Goal: Task Accomplishment & Management: Manage account settings

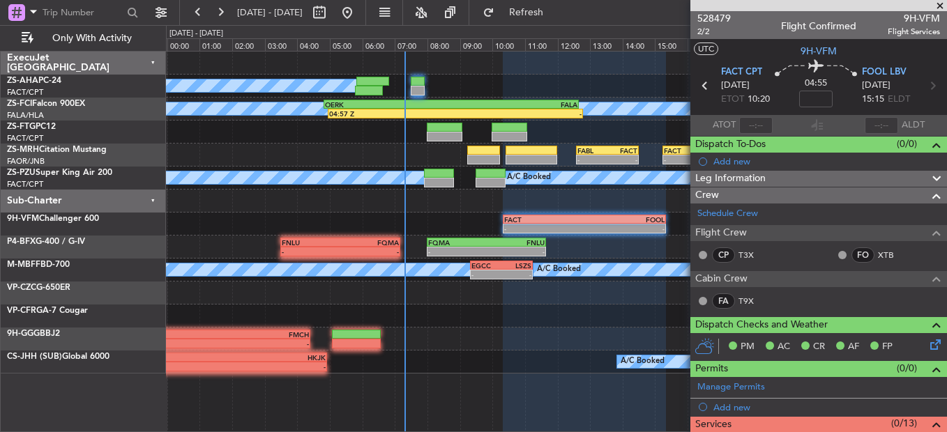
click at [934, 7] on span at bounding box center [940, 6] width 14 height 13
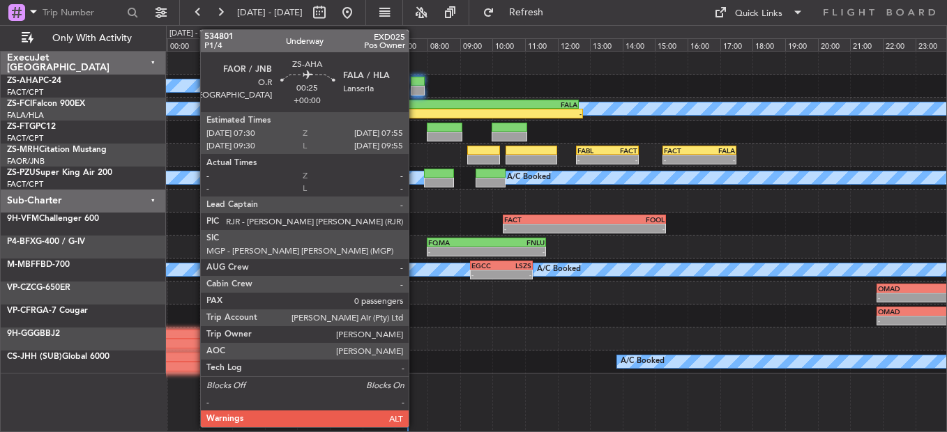
click at [415, 86] on div "A/C Booked" at bounding box center [556, 86] width 780 height 23
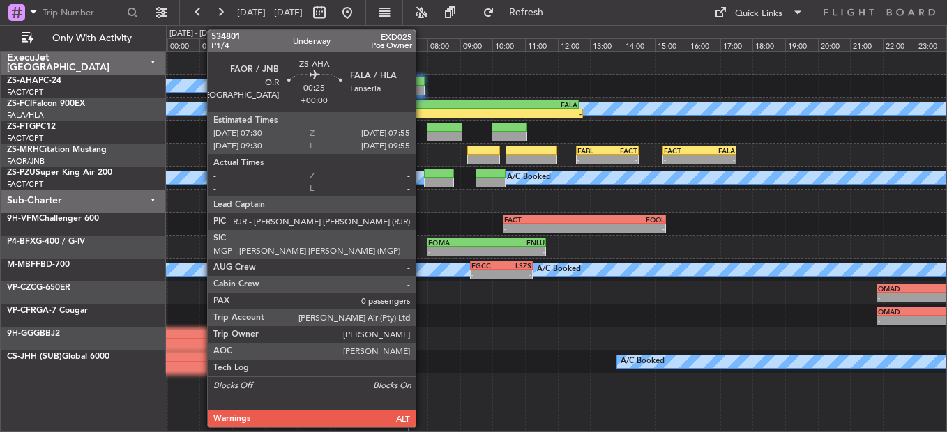
click at [422, 93] on div at bounding box center [418, 91] width 14 height 10
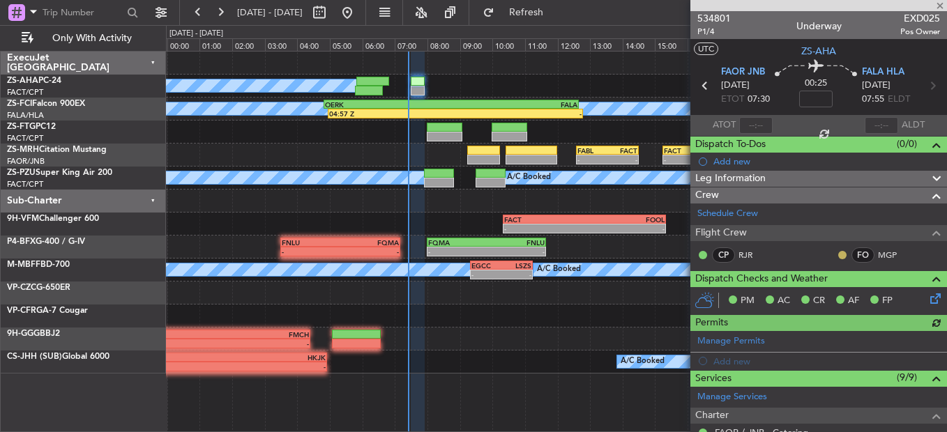
click at [838, 252] on button at bounding box center [842, 255] width 8 height 8
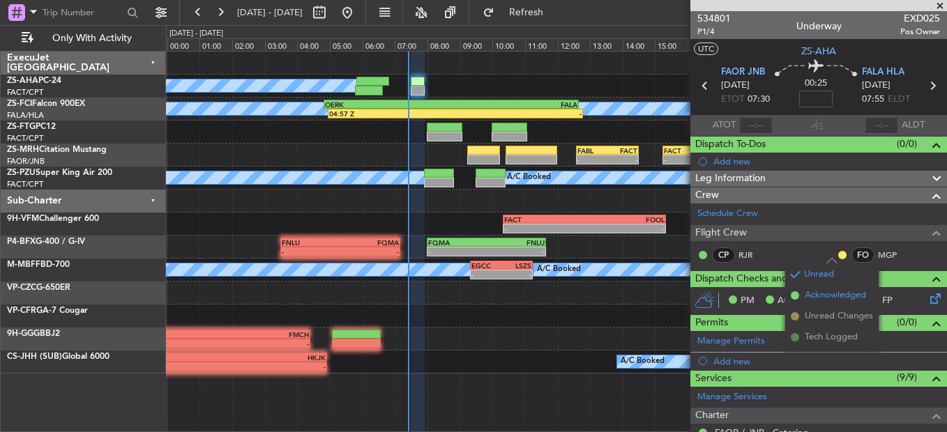
click at [823, 303] on li "Acknowledged" at bounding box center [831, 295] width 93 height 21
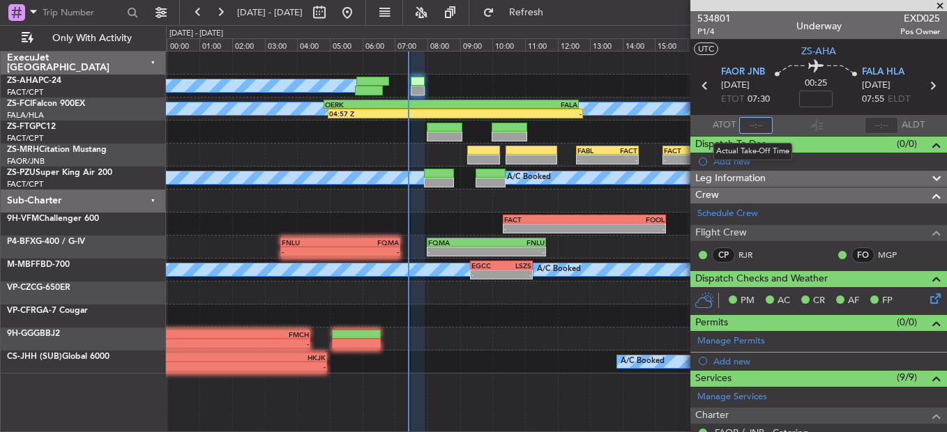
click at [751, 121] on input "text" at bounding box center [755, 125] width 33 height 17
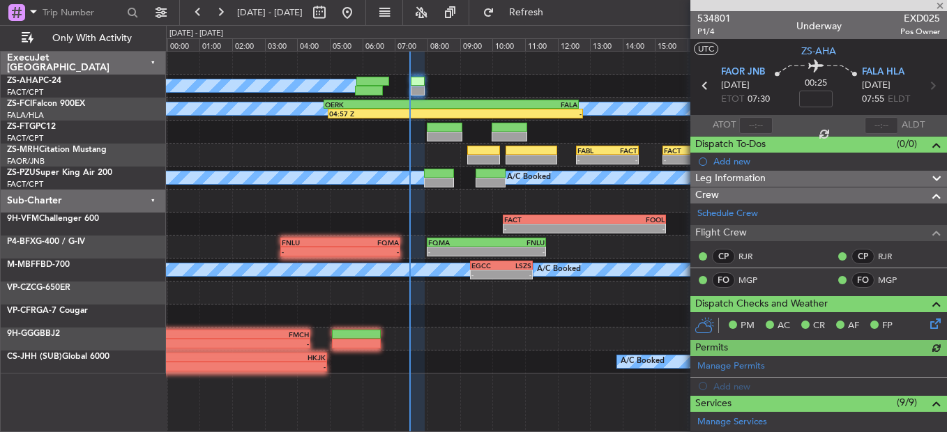
type input "07:26"
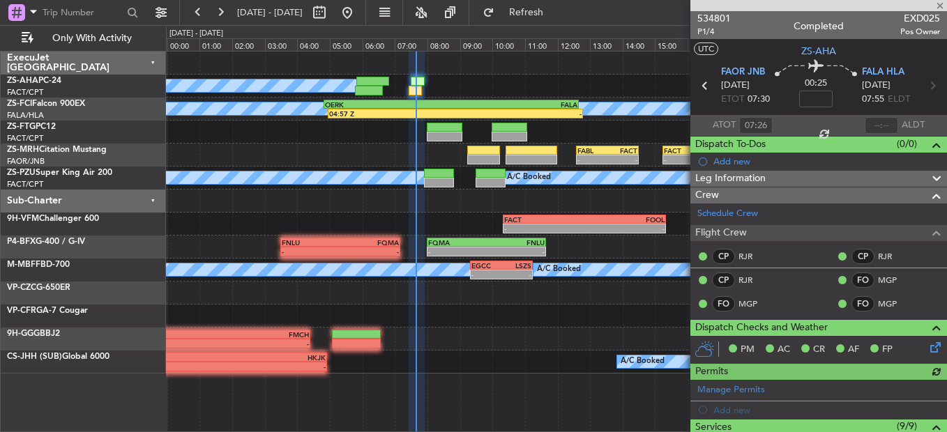
type input "07:35"
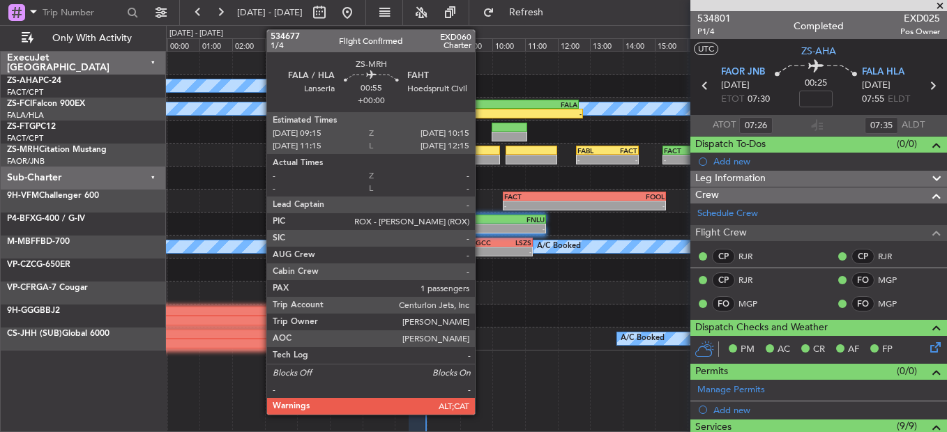
click at [492, 155] on div "- - FABL 12:35 Z FACT 14:30 Z - - FACT 15:15 Z FALA 17:30 Z" at bounding box center [556, 155] width 780 height 23
click at [482, 154] on div at bounding box center [483, 151] width 33 height 10
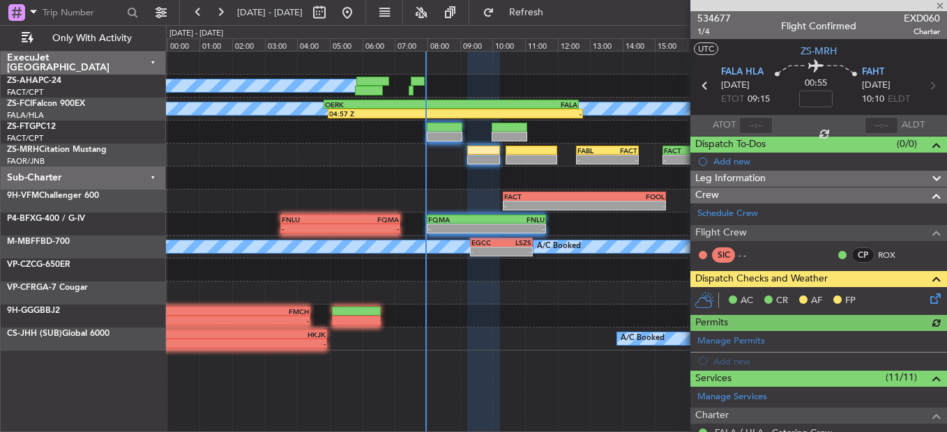
click at [927, 297] on icon at bounding box center [932, 296] width 11 height 11
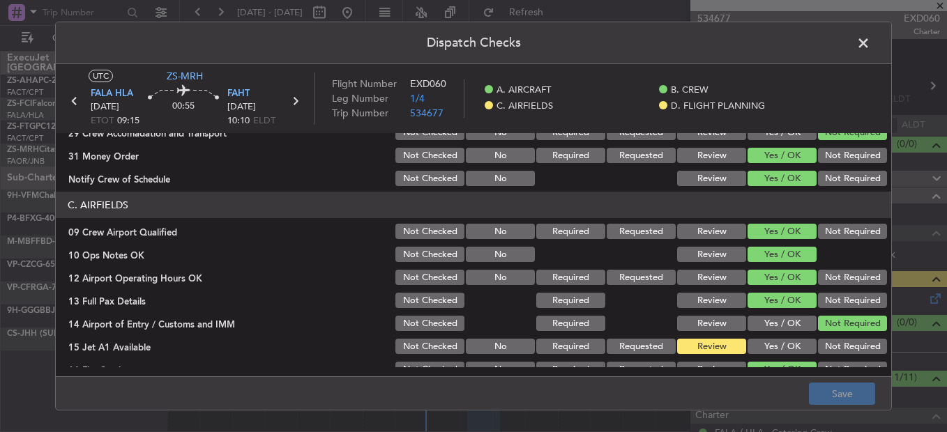
scroll to position [252, 0]
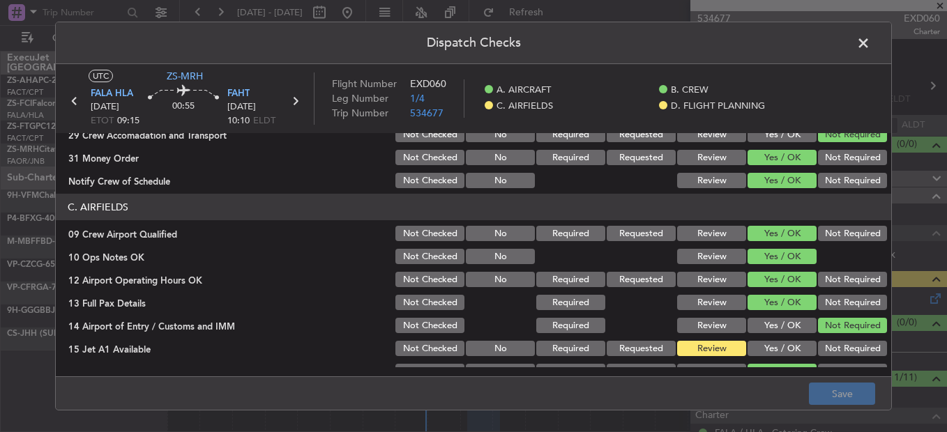
click at [780, 351] on button "Yes / OK" at bounding box center [781, 348] width 69 height 15
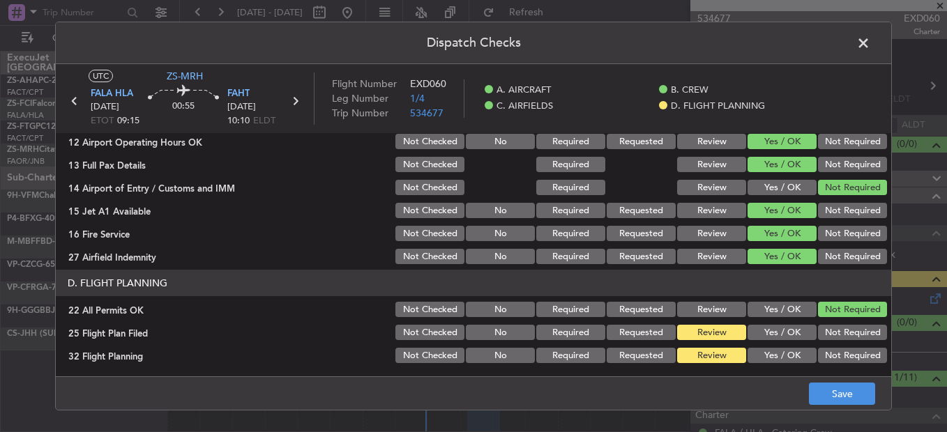
scroll to position [392, 0]
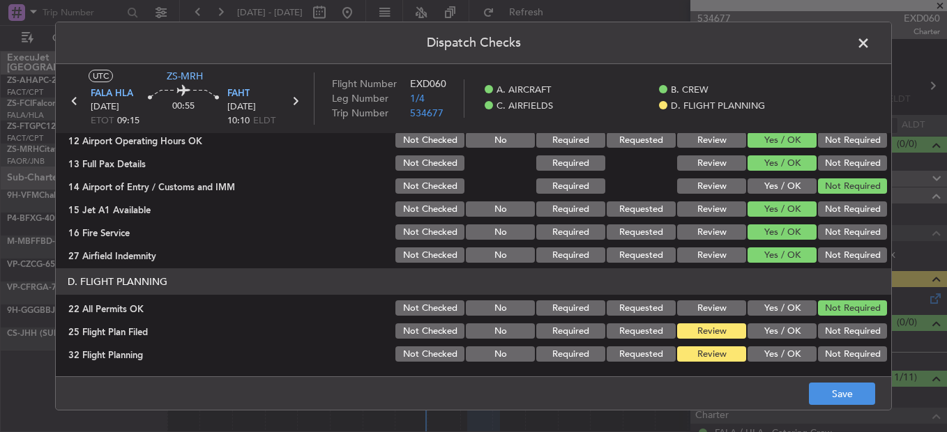
click at [765, 321] on div "Yes / OK" at bounding box center [780, 331] width 70 height 20
click at [787, 326] on button "Yes / OK" at bounding box center [781, 331] width 69 height 15
click at [781, 351] on button "Yes / OK" at bounding box center [781, 354] width 69 height 15
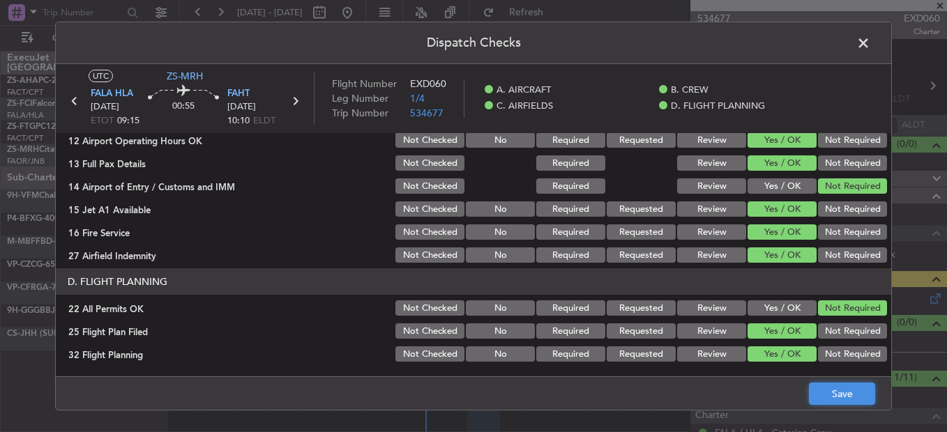
click at [860, 391] on button "Save" at bounding box center [842, 394] width 66 height 22
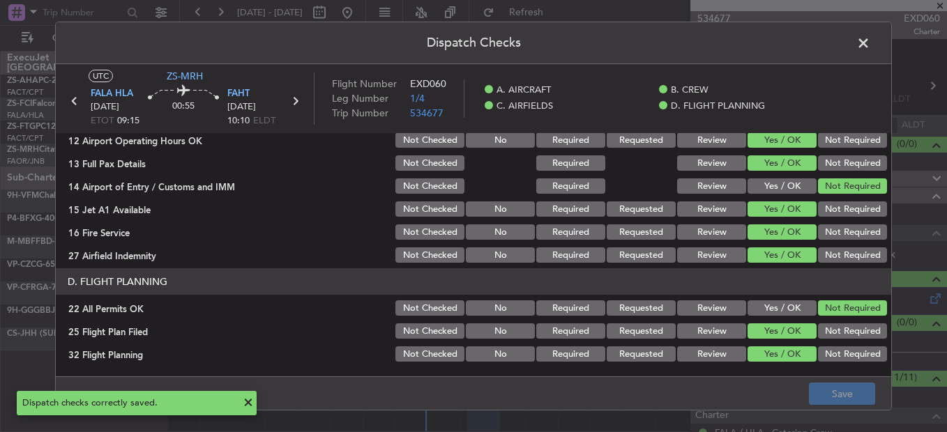
click at [291, 100] on icon at bounding box center [295, 101] width 18 height 18
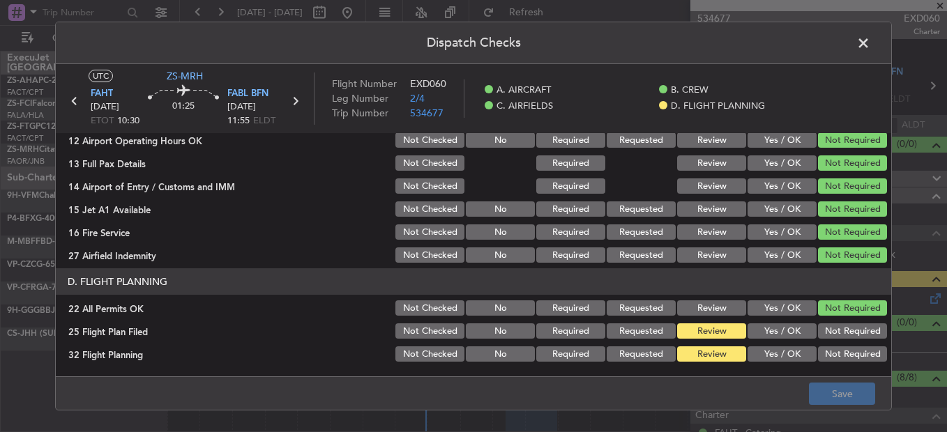
click at [747, 334] on button "Yes / OK" at bounding box center [781, 331] width 69 height 15
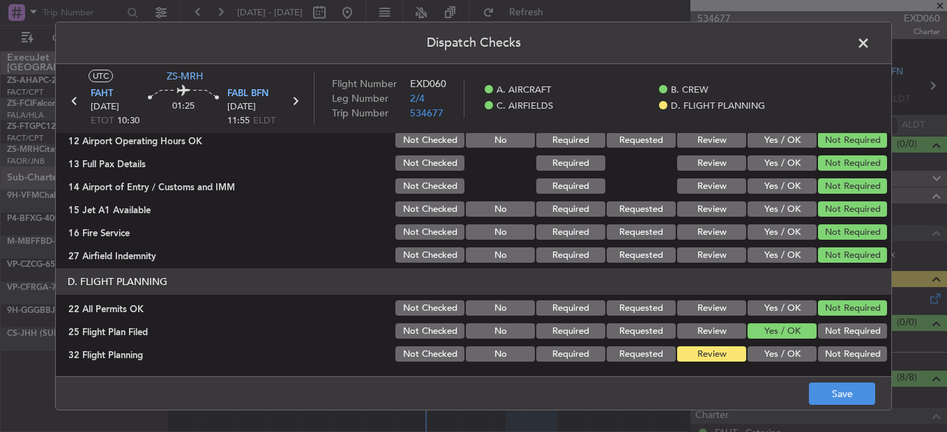
click at [757, 354] on button "Yes / OK" at bounding box center [781, 354] width 69 height 15
click at [828, 393] on button "Save" at bounding box center [842, 394] width 66 height 22
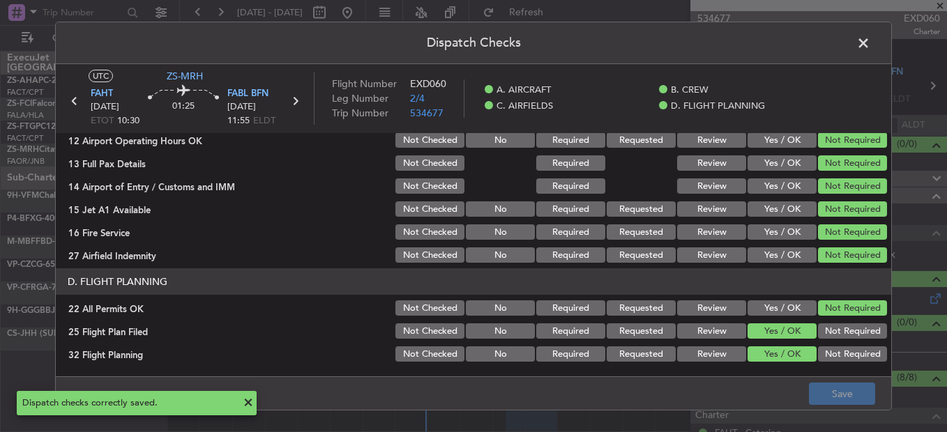
click at [294, 101] on icon at bounding box center [295, 101] width 18 height 18
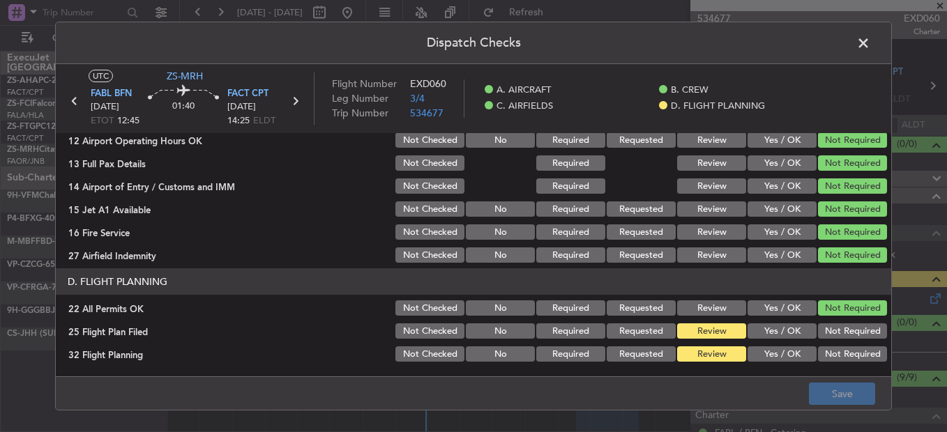
click at [769, 342] on section "D. FLIGHT PLANNING 22 All Permits OK Not Checked No Required Requested Review Y…" at bounding box center [473, 316] width 835 height 96
click at [767, 335] on button "Yes / OK" at bounding box center [781, 331] width 69 height 15
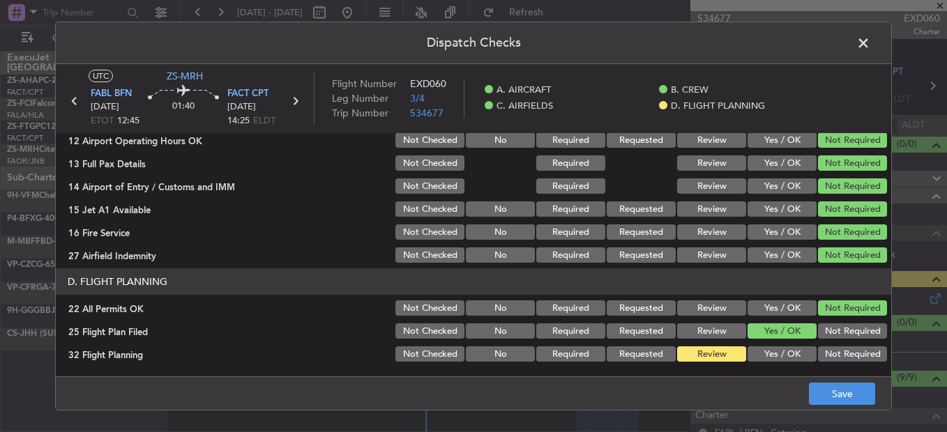
click at [759, 352] on button "Yes / OK" at bounding box center [781, 354] width 69 height 15
click at [858, 397] on button "Save" at bounding box center [842, 394] width 66 height 22
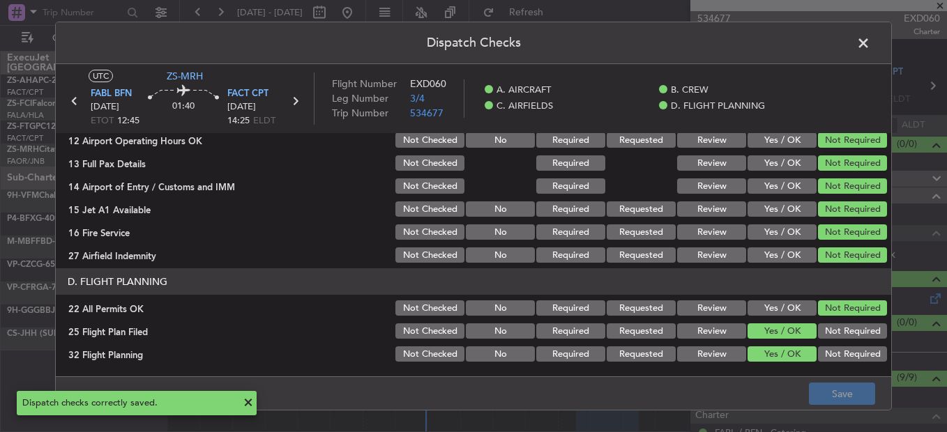
click at [294, 98] on icon at bounding box center [295, 101] width 18 height 18
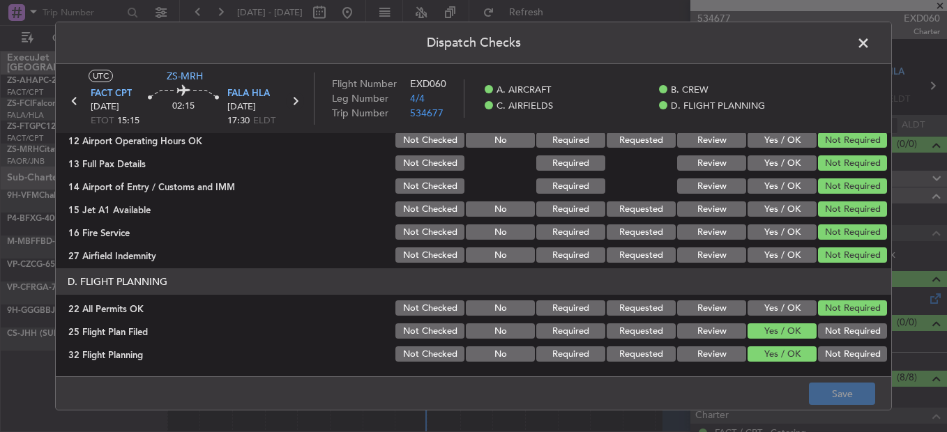
click at [288, 103] on icon at bounding box center [295, 101] width 18 height 18
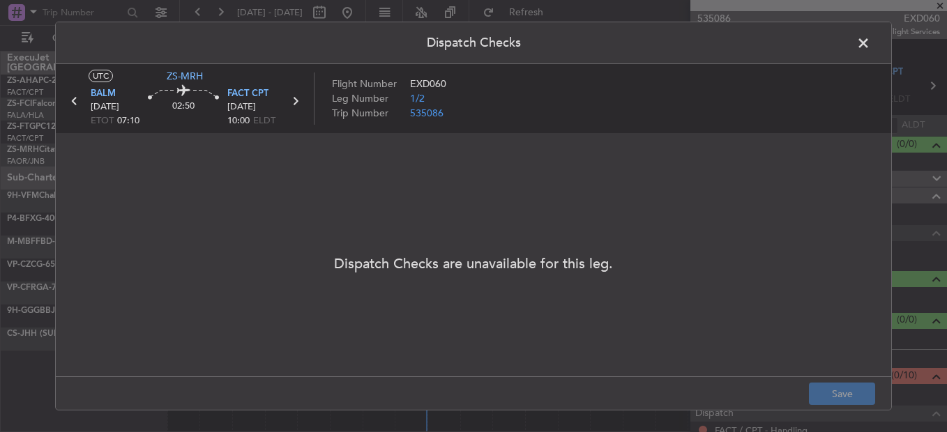
click at [870, 49] on span at bounding box center [870, 47] width 0 height 28
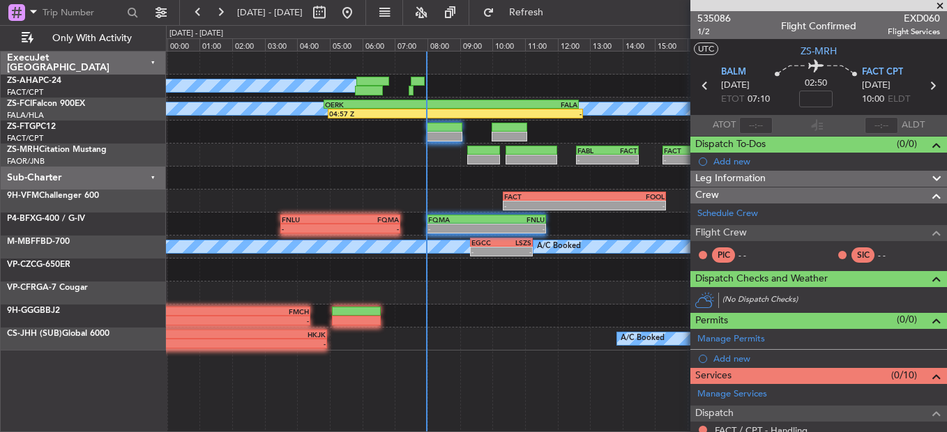
click at [940, 1] on span at bounding box center [940, 6] width 14 height 13
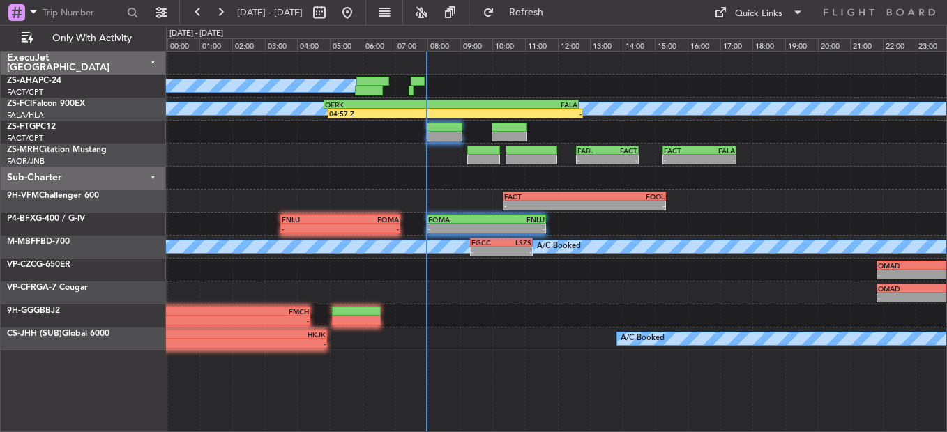
type input "0"
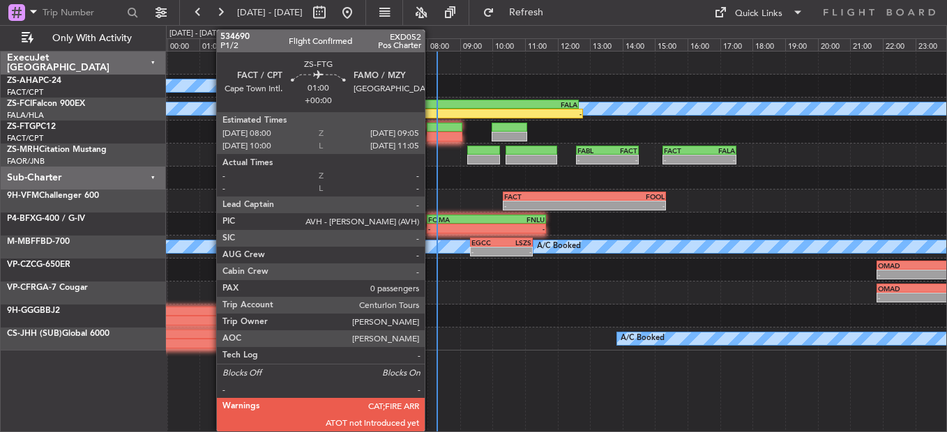
click at [438, 138] on div at bounding box center [445, 137] width 36 height 10
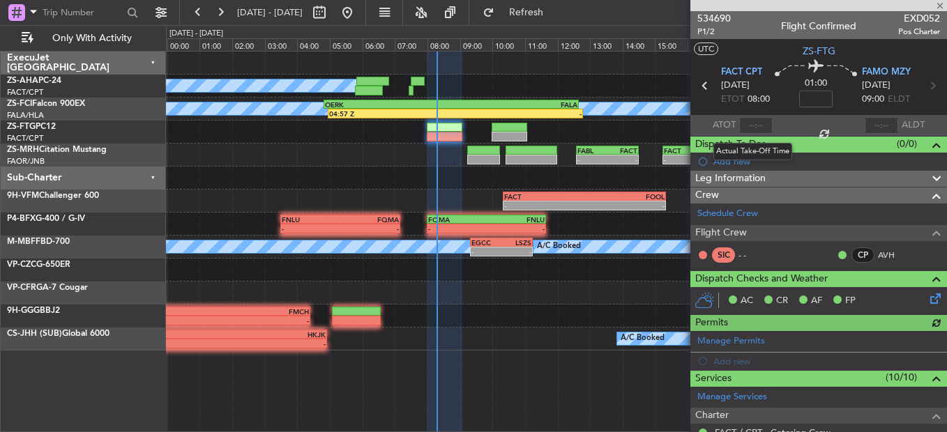
click at [750, 119] on div at bounding box center [755, 125] width 33 height 17
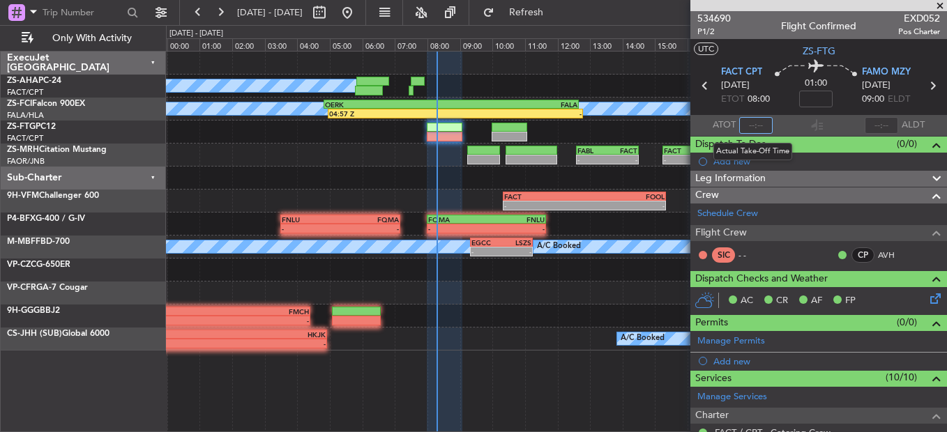
click at [747, 117] on input "text" at bounding box center [755, 125] width 33 height 17
type input "08:09"
